Goal: Task Accomplishment & Management: Complete application form

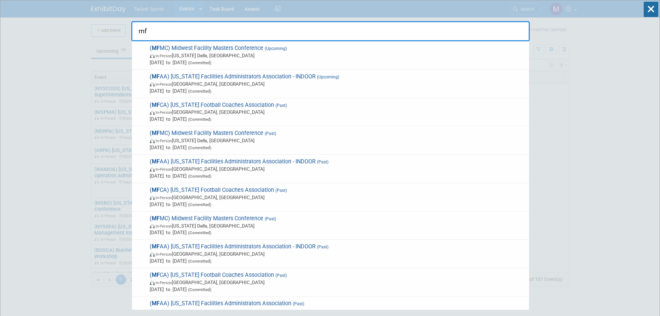
type input "m"
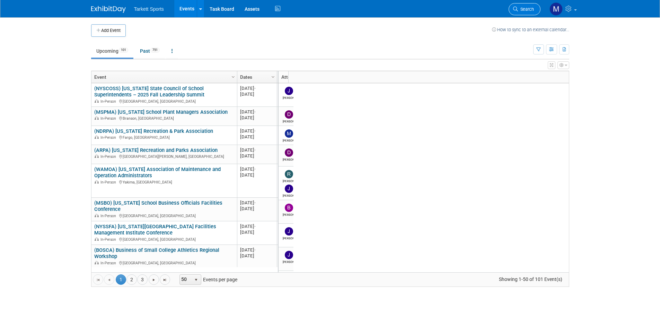
drag, startPoint x: 524, startPoint y: 2, endPoint x: 525, endPoint y: 6, distance: 3.6
click at [524, 2] on li "Search" at bounding box center [525, 8] width 32 height 17
click at [525, 7] on span "Search" at bounding box center [526, 9] width 16 height 5
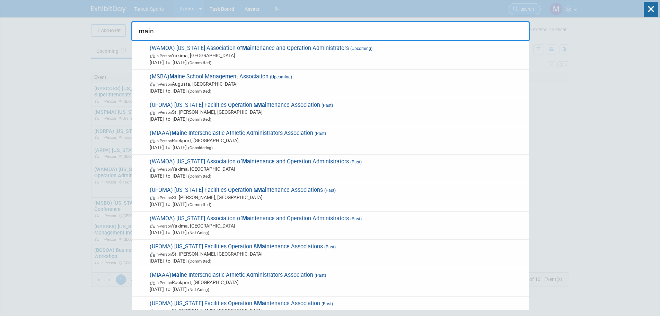
type input "maine"
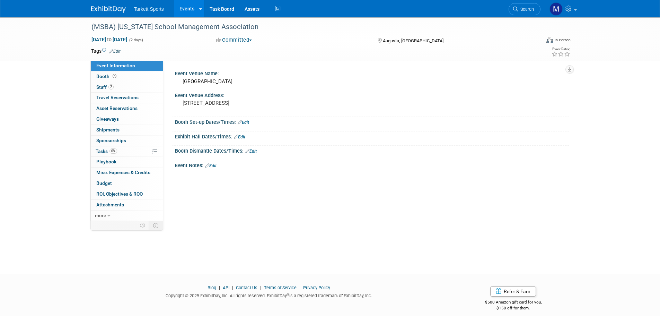
click at [530, 12] on link "Search" at bounding box center [525, 9] width 32 height 12
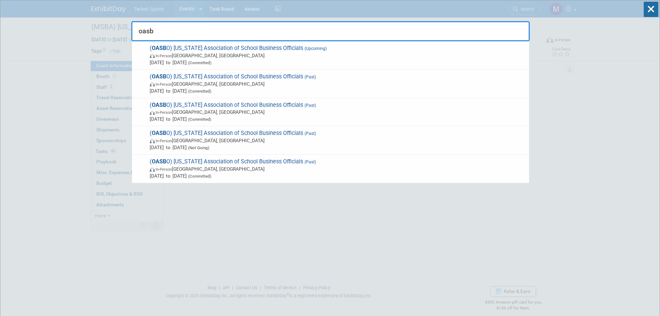
type input "oasbo"
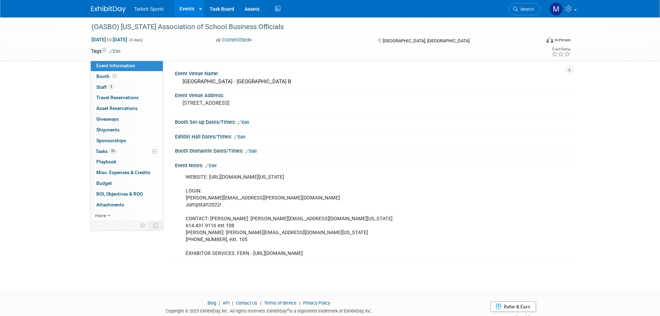
scroll to position [22, 0]
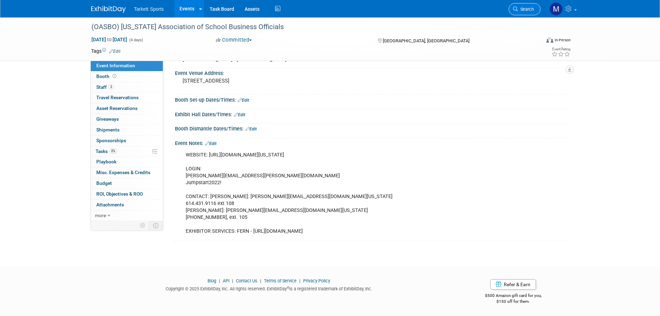
click at [522, 9] on span "Search" at bounding box center [526, 9] width 16 height 5
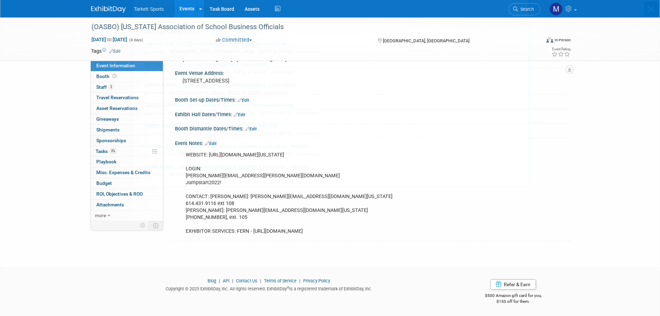
scroll to position [0, 0]
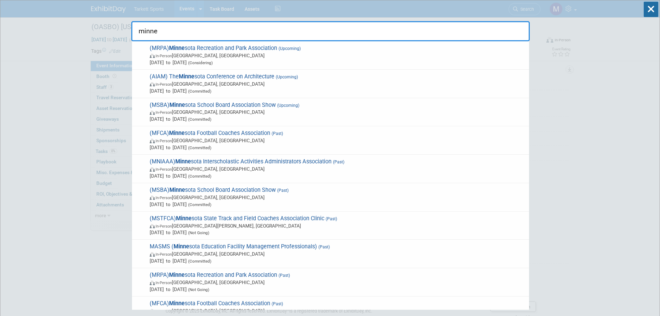
type input "minnes"
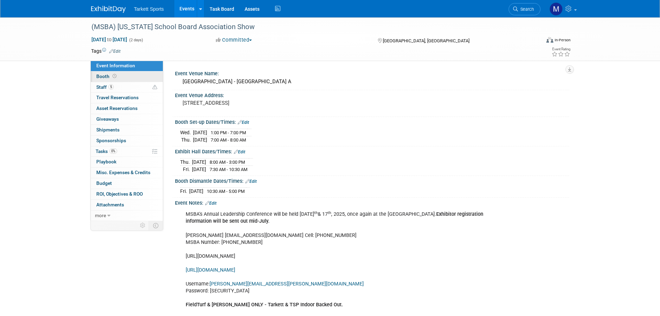
click at [119, 72] on link "Booth" at bounding box center [127, 76] width 72 height 10
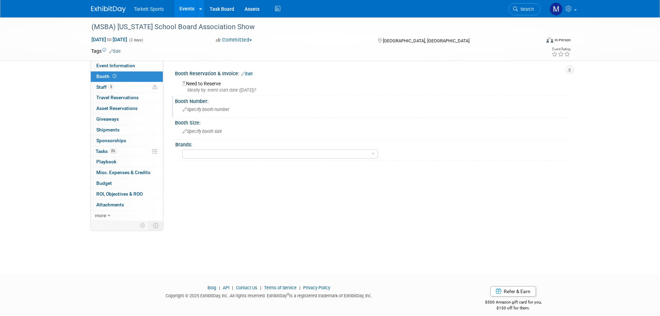
click at [232, 112] on div "Specify booth number" at bounding box center [372, 109] width 384 height 11
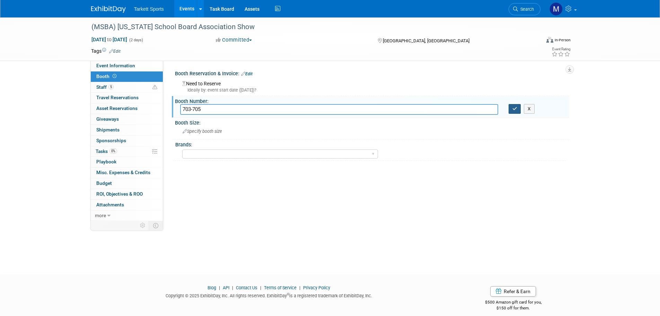
type input "703-705"
click at [515, 110] on icon "button" at bounding box center [515, 108] width 5 height 5
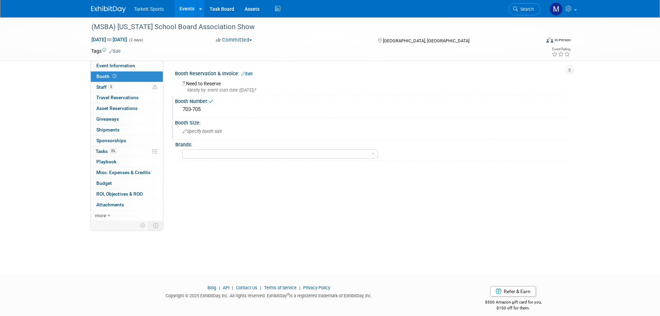
click at [237, 124] on div "Booth Size:" at bounding box center [372, 121] width 394 height 9
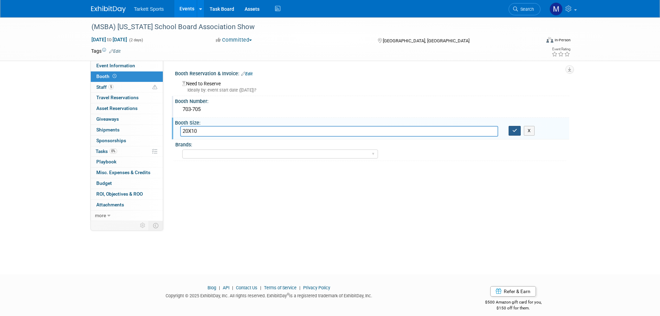
type input "20X10"
click at [520, 133] on button "button" at bounding box center [515, 131] width 12 height 10
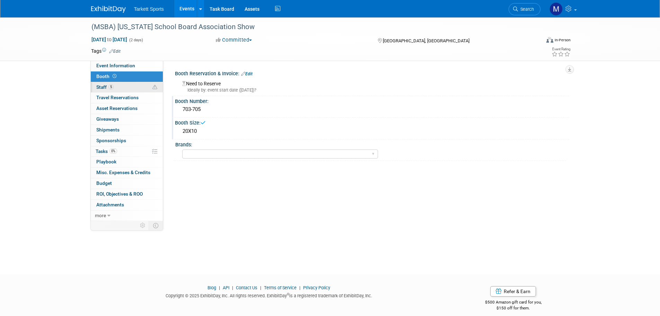
click at [144, 87] on link "5 Staff 5" at bounding box center [127, 87] width 72 height 10
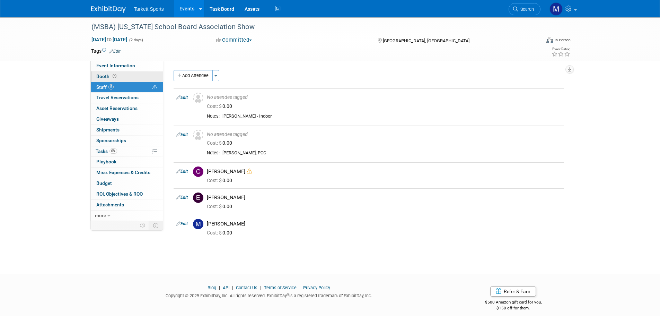
click at [130, 72] on link "Booth" at bounding box center [127, 76] width 72 height 10
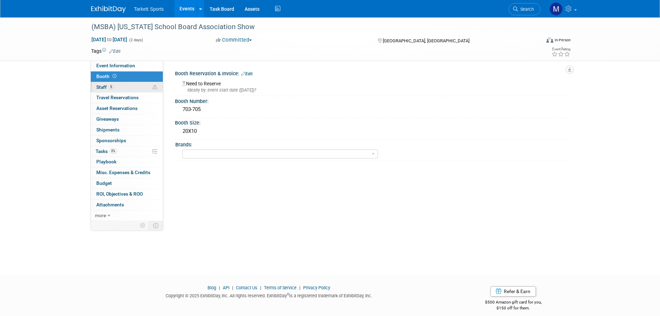
click at [121, 85] on link "5 Staff 5" at bounding box center [127, 87] width 72 height 10
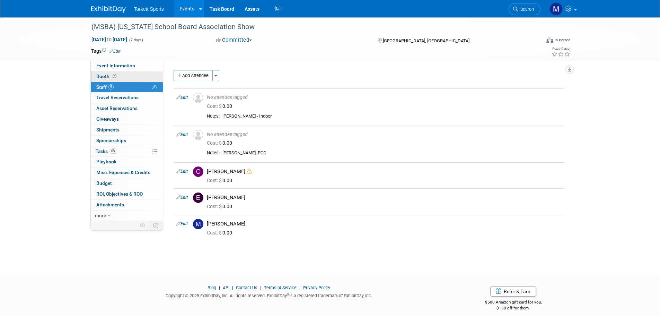
click at [128, 75] on link "Booth" at bounding box center [127, 76] width 72 height 10
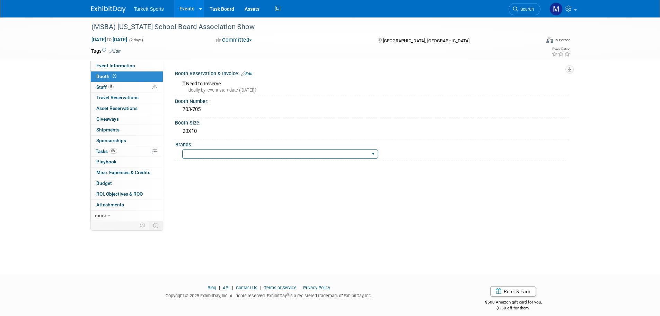
click at [281, 152] on select "FieldTurf FieldTurf, Classic Turf FieldTurf, Beynon FieldTurf, Indoor FieldTurf…" at bounding box center [280, 153] width 196 height 9
select select "FieldTurf, [PERSON_NAME], Indoor, Tarkett Sports Construction"
click at [182, 149] on select "FieldTurf FieldTurf, Classic Turf FieldTurf, Beynon FieldTurf, Indoor FieldTurf…" at bounding box center [280, 153] width 196 height 9
click at [124, 89] on link "5 Staff 5" at bounding box center [127, 87] width 72 height 10
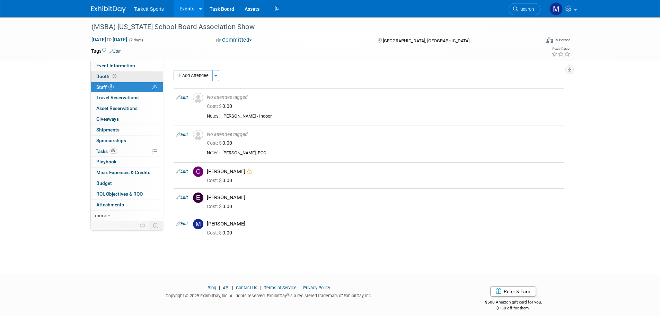
click at [120, 72] on link "Booth" at bounding box center [127, 76] width 72 height 10
select select "FieldTurf, [PERSON_NAME], Indoor, Tarkett Sports Construction"
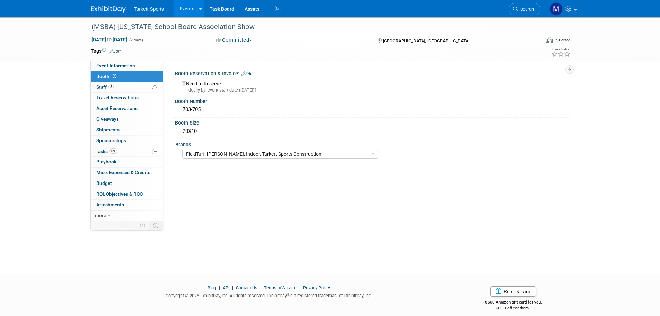
click at [518, 8] on span "Search" at bounding box center [526, 9] width 16 height 5
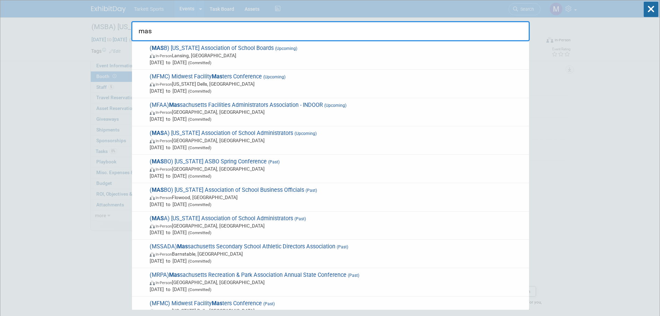
type input "masa"
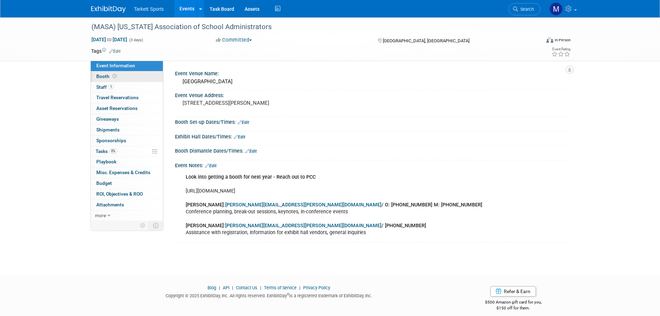
click at [133, 77] on link "Booth" at bounding box center [127, 76] width 72 height 10
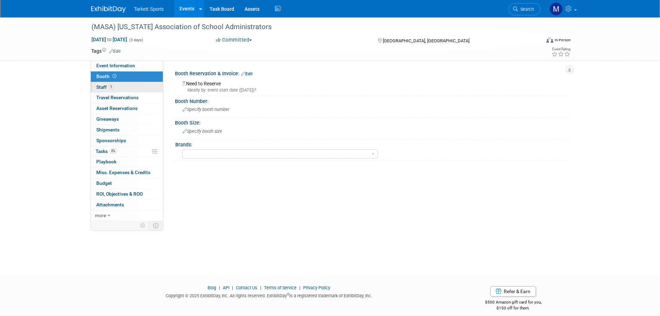
click at [137, 90] on link "1 Staff 1" at bounding box center [127, 87] width 72 height 10
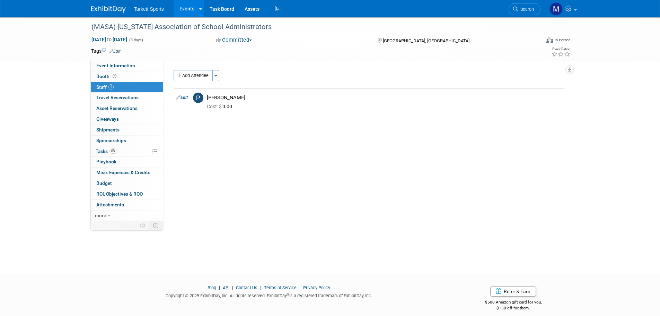
click at [528, 9] on span "Search" at bounding box center [526, 9] width 16 height 5
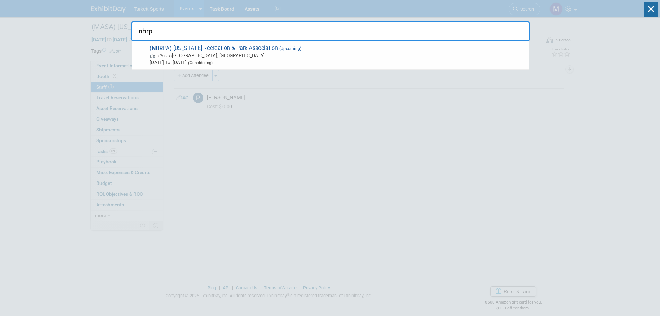
type input "nhrpa"
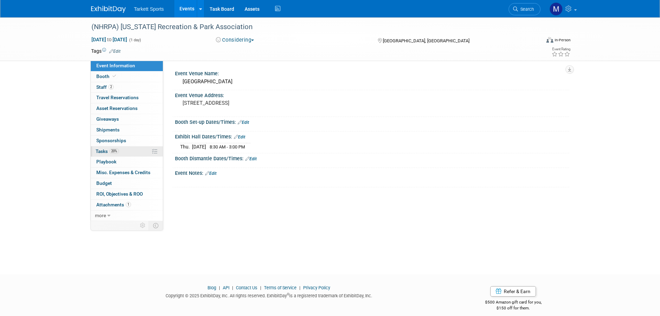
click at [127, 154] on link "20% Tasks 20%" at bounding box center [127, 151] width 72 height 10
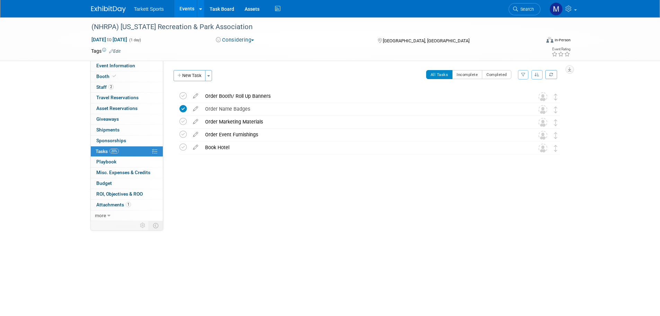
drag, startPoint x: 533, startPoint y: 8, endPoint x: 543, endPoint y: 20, distance: 15.5
click at [533, 8] on span "Search" at bounding box center [526, 9] width 16 height 5
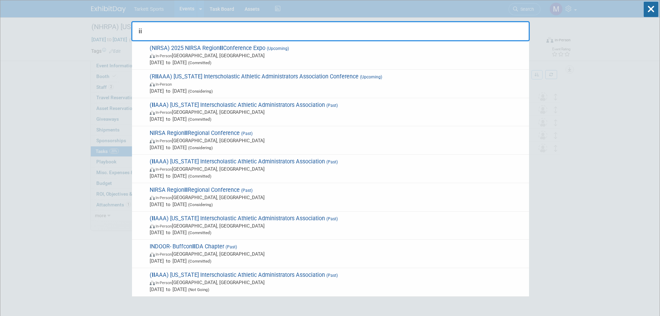
type input "i"
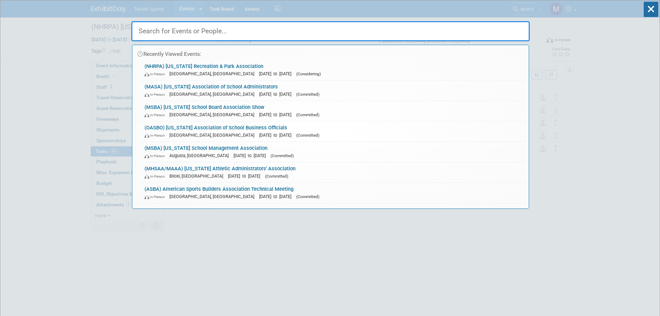
drag, startPoint x: 66, startPoint y: 109, endPoint x: 62, endPoint y: 116, distance: 8.4
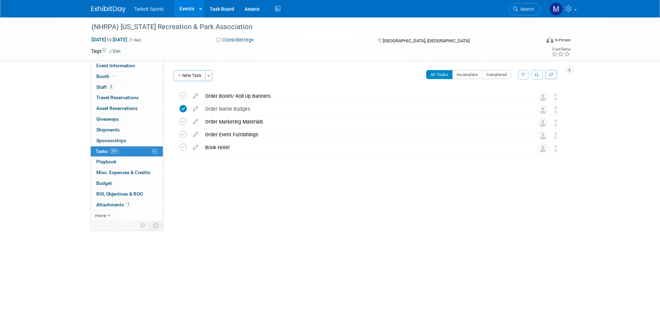
click at [185, 10] on link "Events" at bounding box center [186, 8] width 25 height 17
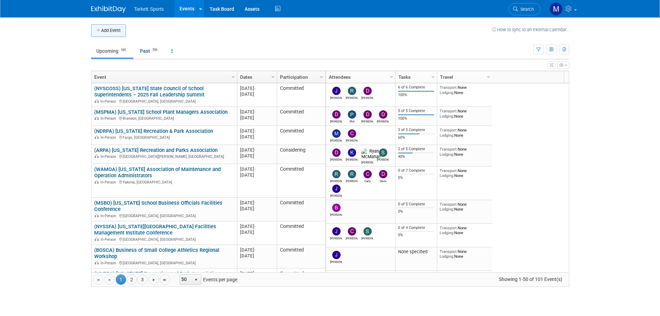
click at [110, 32] on button "Add Event" at bounding box center [108, 30] width 35 height 12
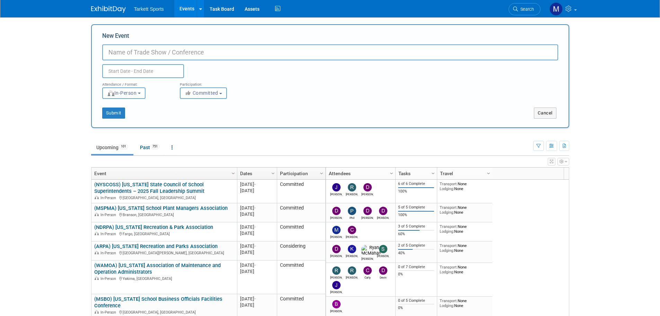
click at [181, 52] on input "New Event" at bounding box center [330, 52] width 456 height 16
click at [209, 56] on input "(IIDA)" at bounding box center [330, 52] width 456 height 16
paste input "International Interior Design Association"
type input "(IIDA) International Interior Design Association"
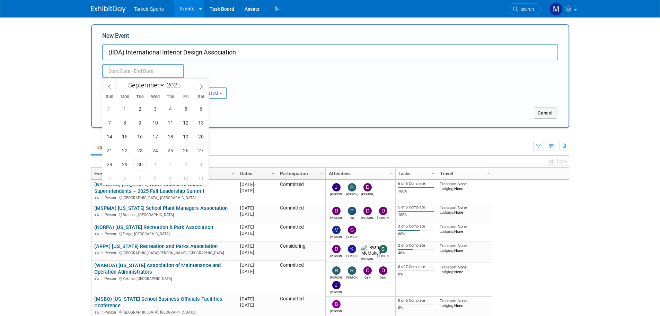
click at [142, 71] on input "text" at bounding box center [143, 71] width 82 height 14
drag, startPoint x: 195, startPoint y: 86, endPoint x: 193, endPoint y: 90, distance: 5.0
click at [195, 86] on span at bounding box center [201, 86] width 12 height 12
select select "9"
click at [195, 149] on span "25" at bounding box center [201, 150] width 14 height 14
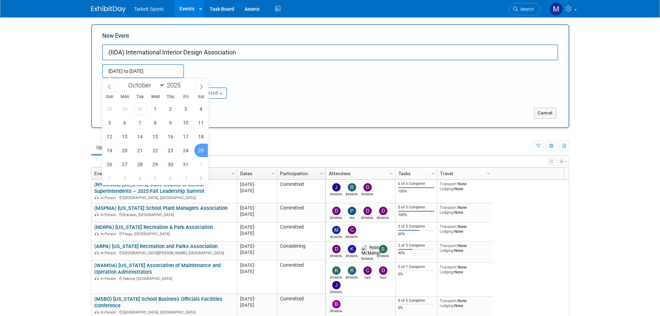
click at [197, 149] on span "25" at bounding box center [201, 150] width 14 height 14
type input "Oct 25, 2025 to Oct 25, 2025"
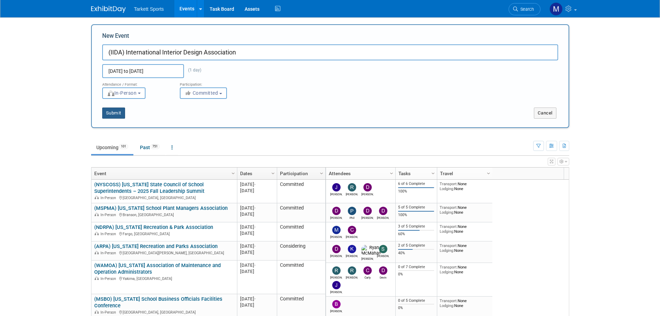
click at [112, 112] on button "Submit" at bounding box center [113, 112] width 23 height 11
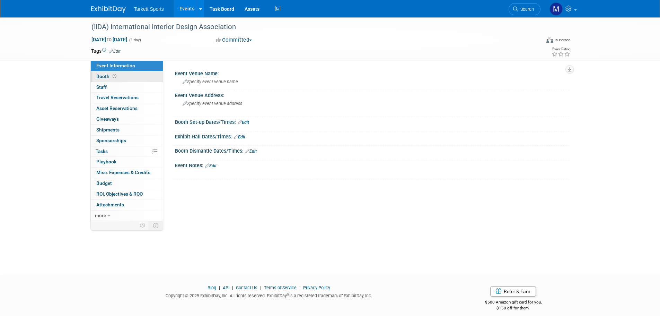
click at [114, 75] on icon at bounding box center [115, 76] width 4 height 4
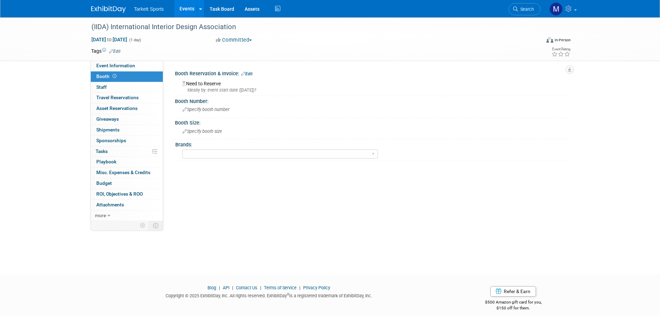
click at [203, 87] on div "Ideally by: event start date ([DATE])?" at bounding box center [373, 90] width 382 height 6
click at [250, 75] on link "Edit" at bounding box center [246, 73] width 11 height 5
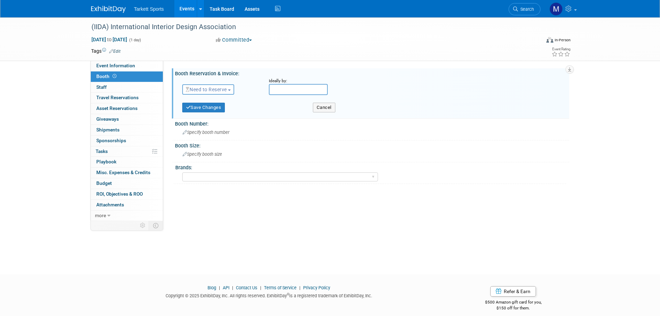
click at [216, 92] on button "Need to Reserve" at bounding box center [208, 89] width 52 height 10
click at [218, 110] on link "Reserved" at bounding box center [220, 111] width 74 height 10
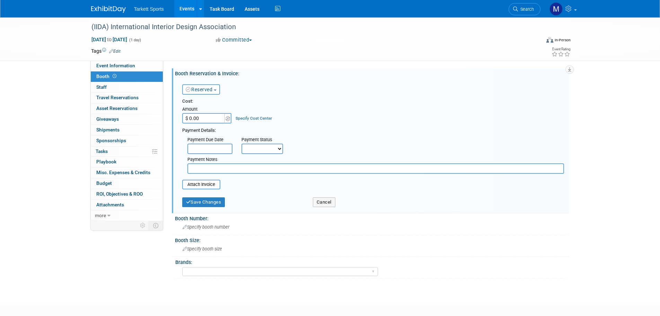
click at [220, 118] on input "$ 0.00" at bounding box center [203, 118] width 43 height 10
type input "$ 442.00"
click at [212, 183] on input "file" at bounding box center [178, 184] width 82 height 8
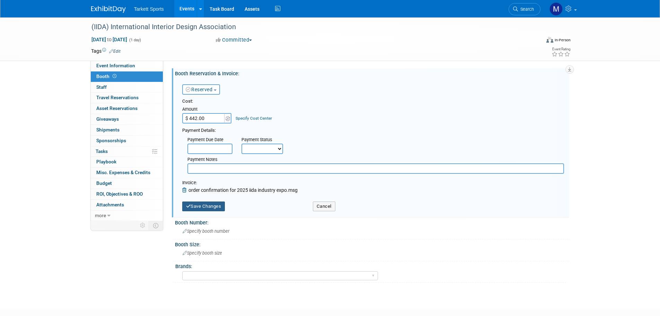
click at [209, 204] on button "Save Changes" at bounding box center [203, 206] width 43 height 10
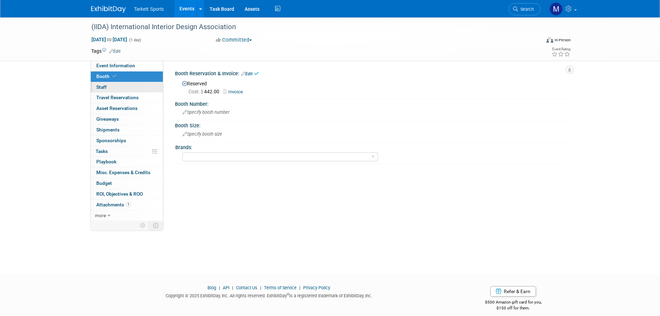
click at [118, 86] on link "0 Staff 0" at bounding box center [127, 87] width 72 height 10
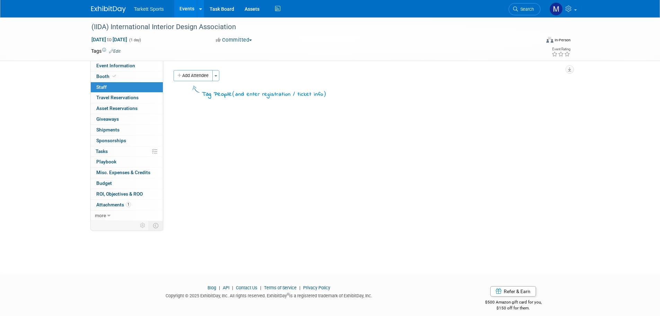
click at [208, 76] on button "Add Attendee" at bounding box center [193, 75] width 39 height 11
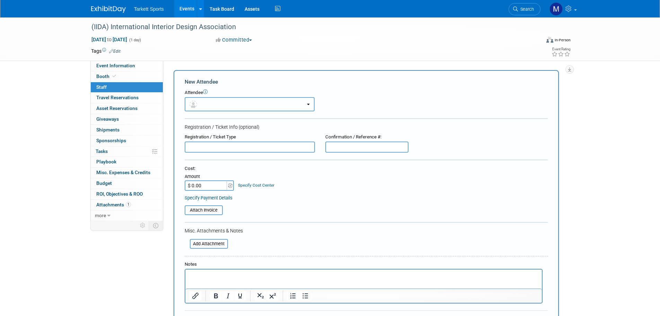
click at [214, 102] on button "button" at bounding box center [250, 104] width 130 height 14
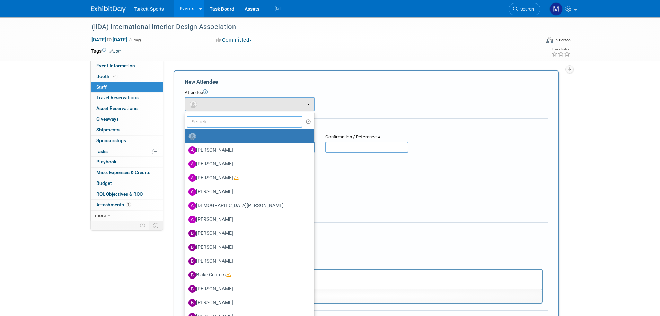
click at [218, 118] on input "text" at bounding box center [245, 122] width 116 height 12
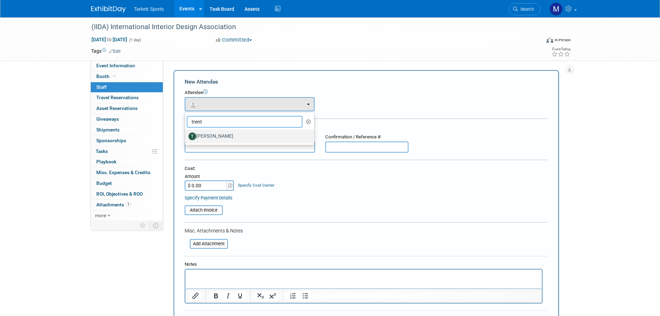
type input "trent"
click at [218, 137] on label "Trent Gabbert" at bounding box center [248, 136] width 119 height 11
click at [186, 137] on input "Trent Gabbert" at bounding box center [184, 135] width 5 height 5
select select "2a12ee14-1e19-4004-8411-ee378e8728b8"
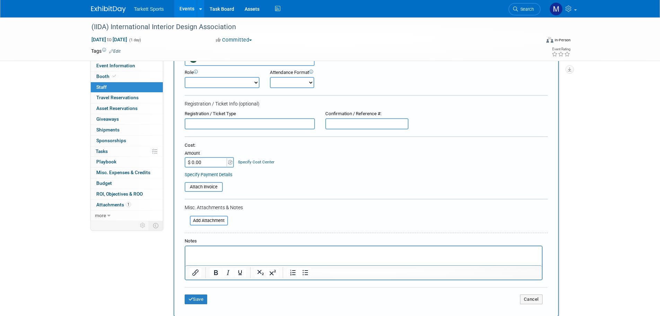
scroll to position [129, 0]
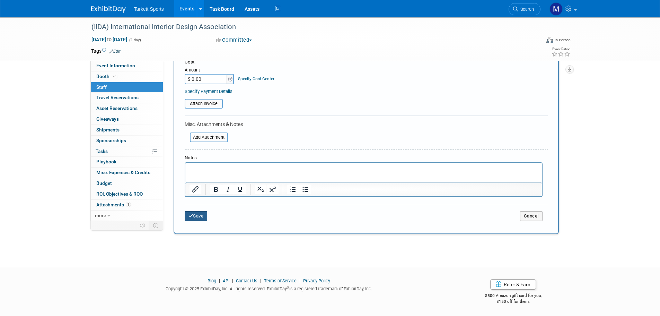
click at [201, 218] on button "Save" at bounding box center [196, 216] width 23 height 10
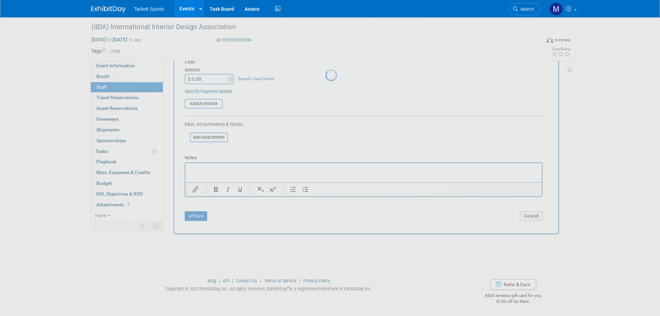
scroll to position [7, 0]
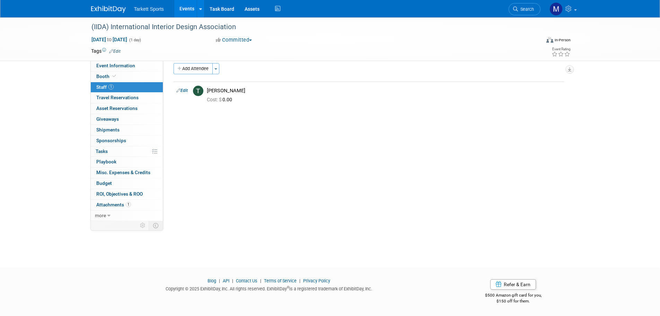
click at [188, 9] on link "Events" at bounding box center [186, 8] width 25 height 17
